Goal: Use online tool/utility

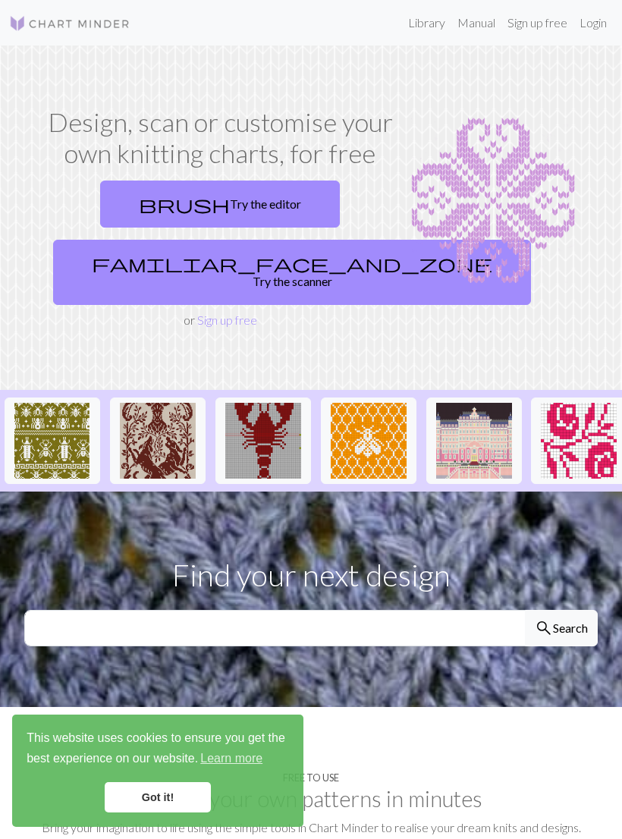
click at [276, 201] on link "brush Try the editor" at bounding box center [220, 204] width 240 height 47
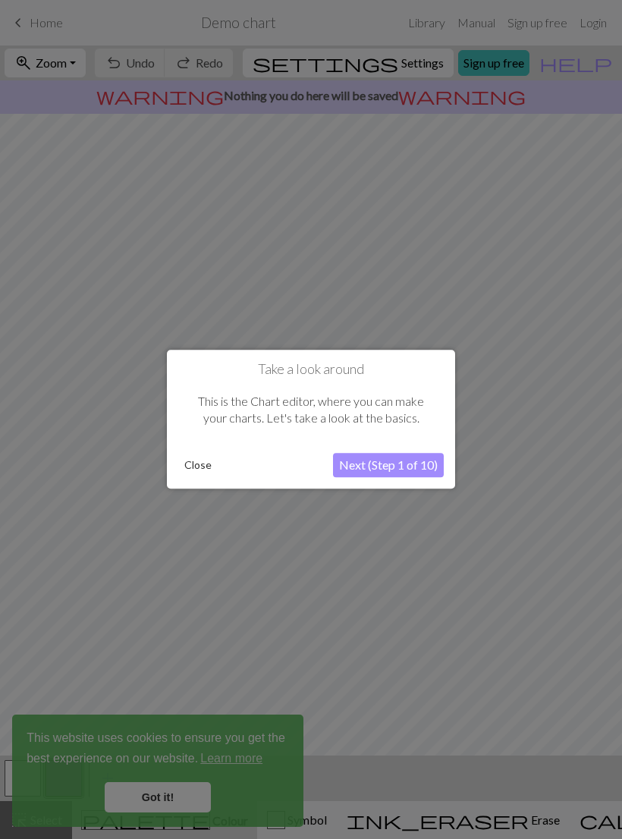
click at [449, 518] on div at bounding box center [311, 419] width 622 height 839
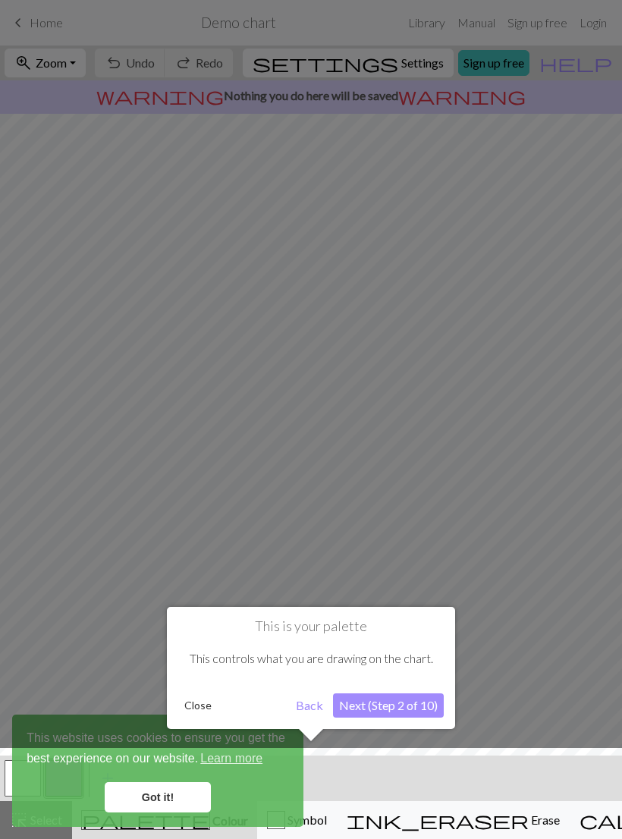
click at [419, 465] on div at bounding box center [311, 419] width 622 height 839
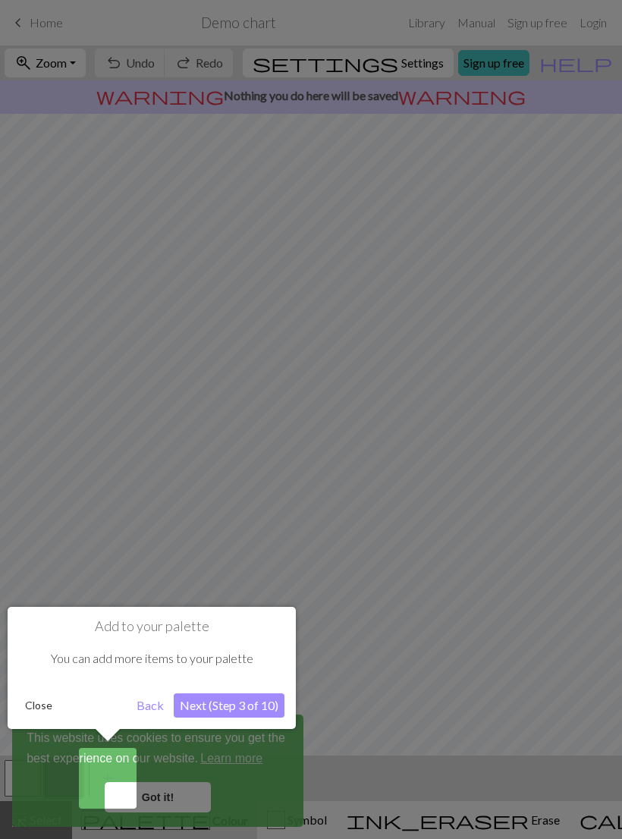
click at [427, 589] on div at bounding box center [311, 419] width 622 height 839
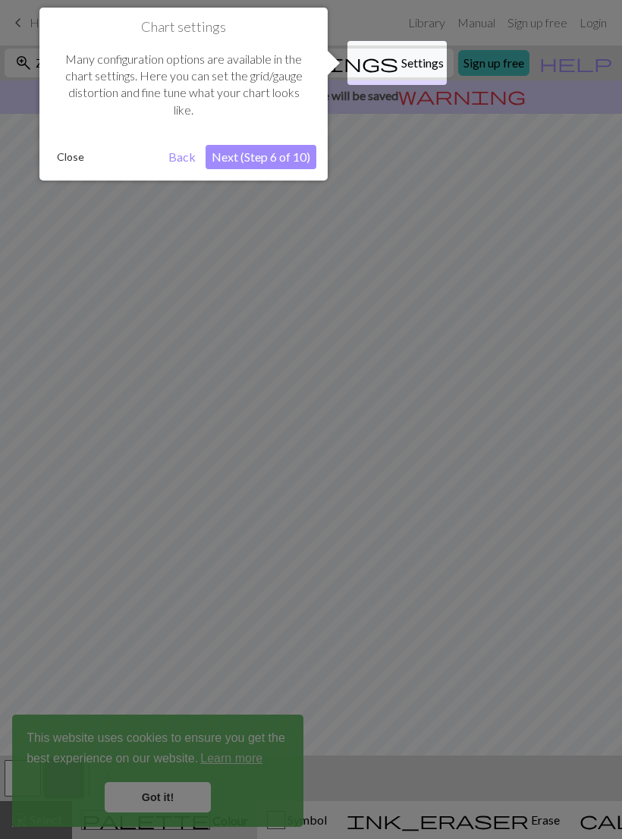
click at [433, 583] on div at bounding box center [311, 419] width 622 height 839
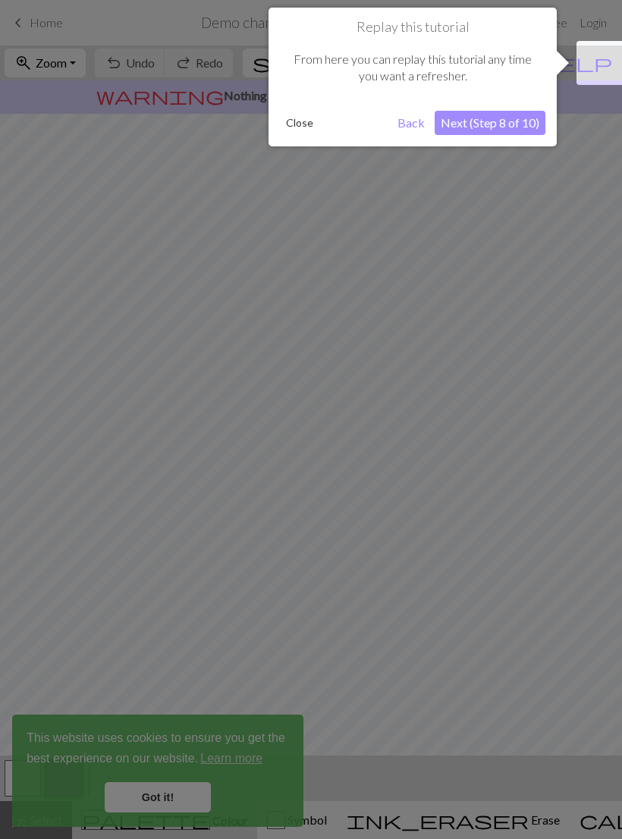
click at [470, 531] on div at bounding box center [311, 419] width 622 height 839
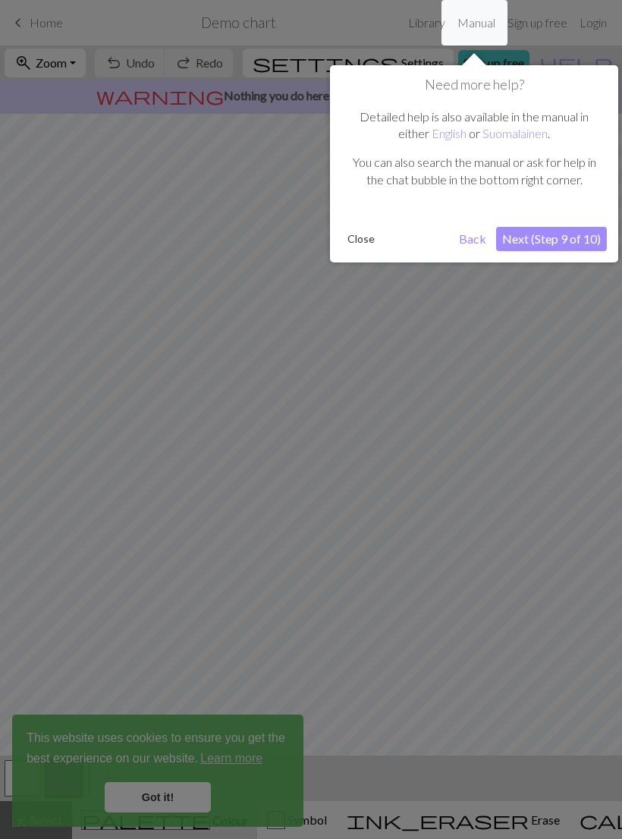
click at [486, 521] on div at bounding box center [311, 419] width 622 height 839
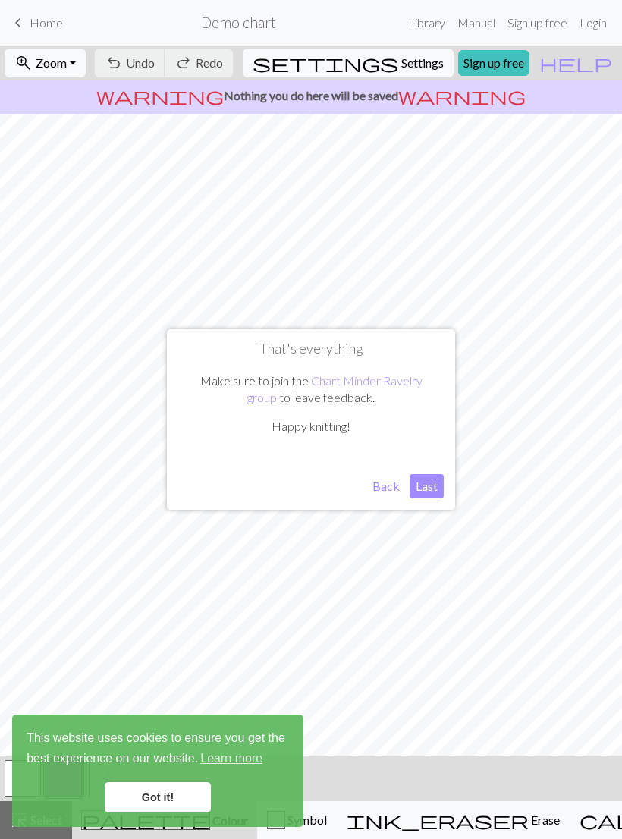
click at [430, 488] on button "Last" at bounding box center [427, 486] width 34 height 24
click at [184, 798] on link "Got it!" at bounding box center [158, 798] width 106 height 30
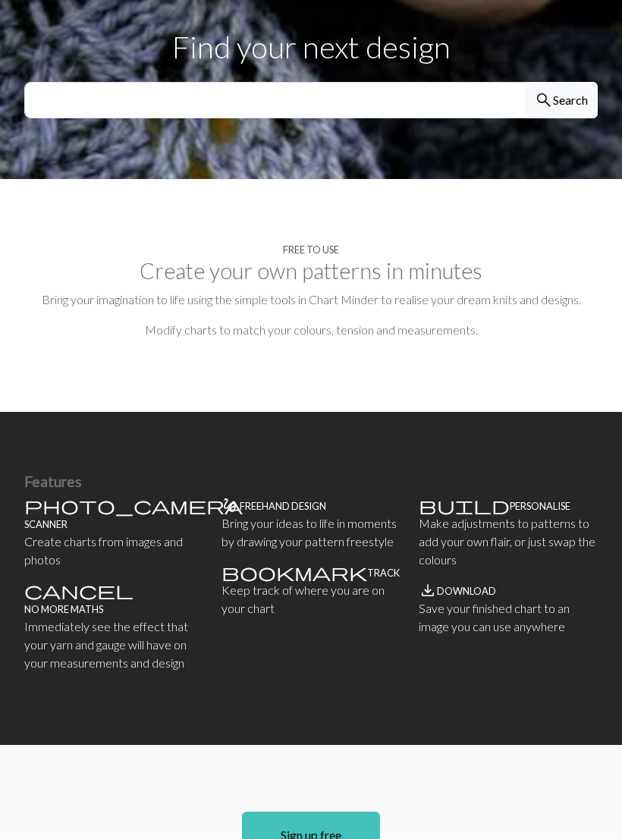
scroll to position [543, 0]
